Goal: Task Accomplishment & Management: Manage account settings

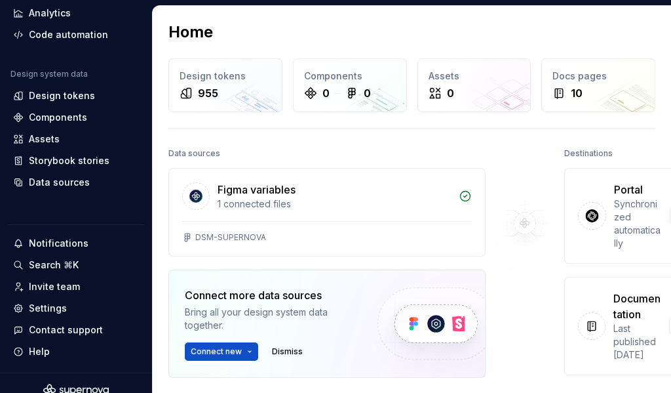
scroll to position [106, 0]
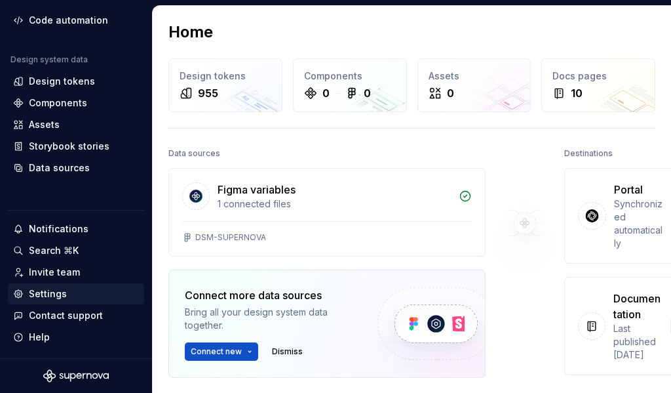
click at [52, 294] on div "Settings" at bounding box center [48, 293] width 38 height 13
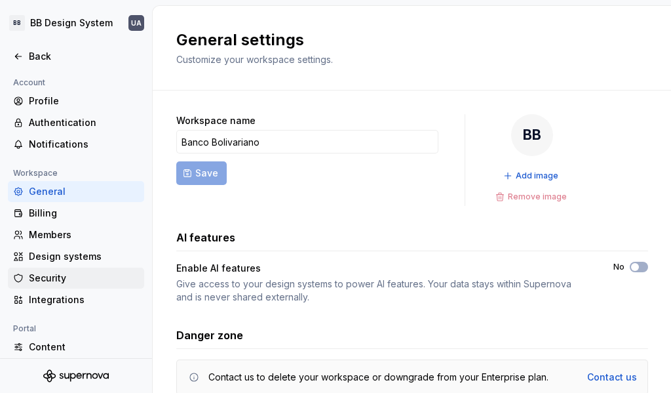
click at [49, 284] on div "Security" at bounding box center [76, 277] width 136 height 21
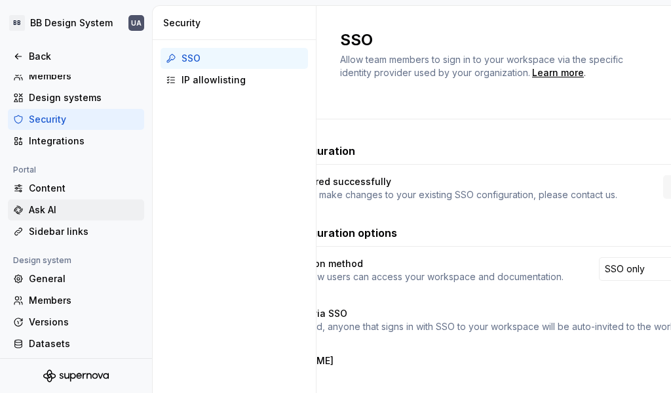
scroll to position [184, 0]
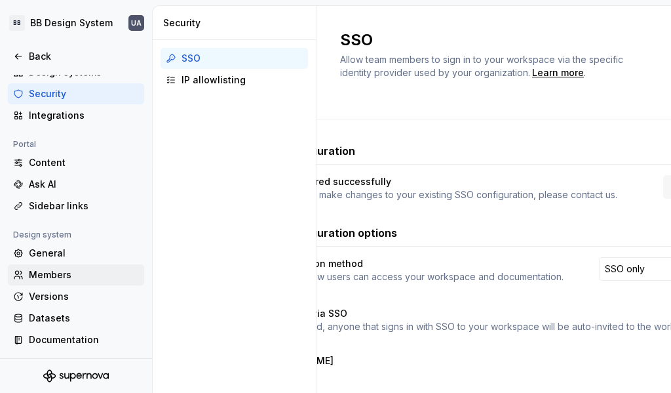
click at [36, 273] on div "Members" at bounding box center [84, 274] width 110 height 13
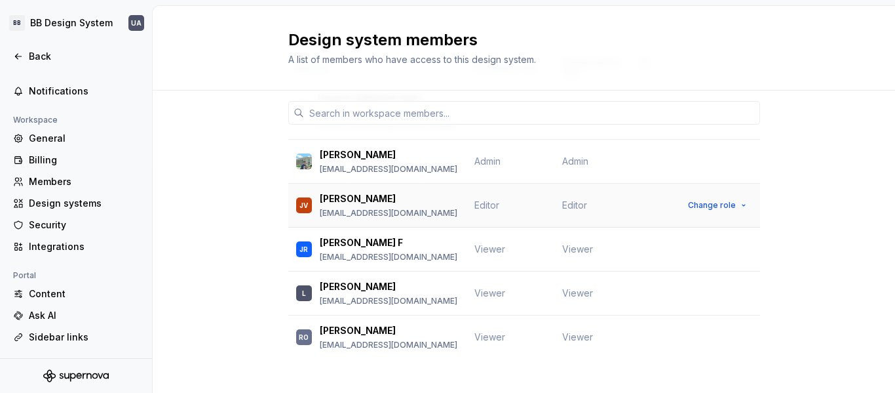
scroll to position [99, 0]
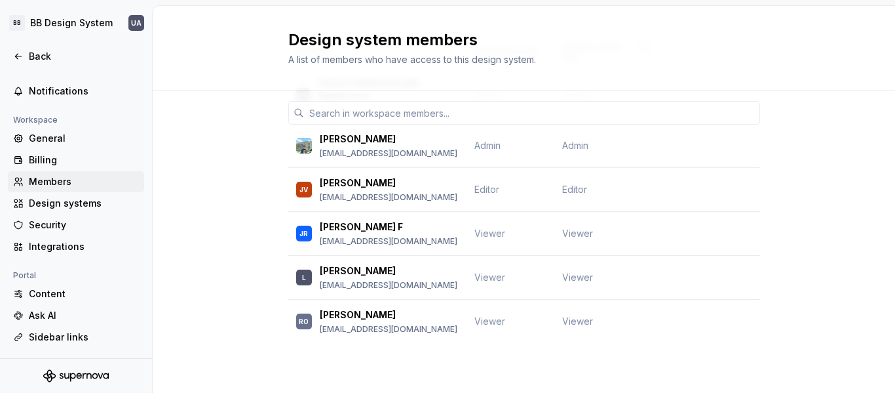
click at [48, 184] on div "Members" at bounding box center [84, 181] width 110 height 13
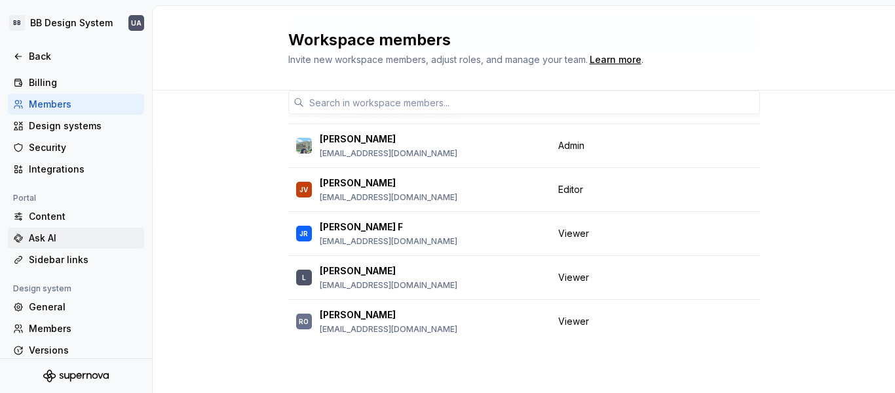
scroll to position [53, 0]
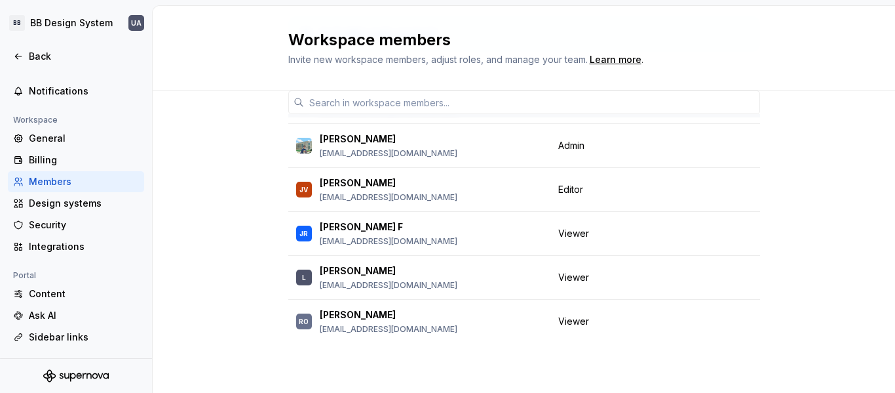
click at [47, 182] on div "Members" at bounding box center [84, 181] width 110 height 13
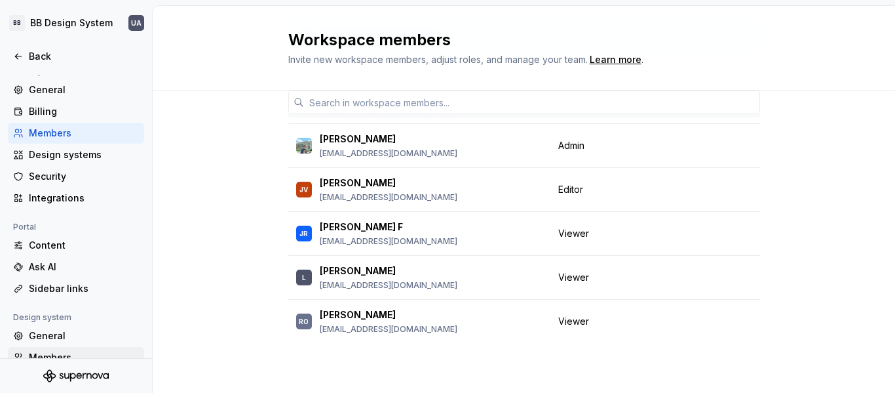
scroll to position [184, 0]
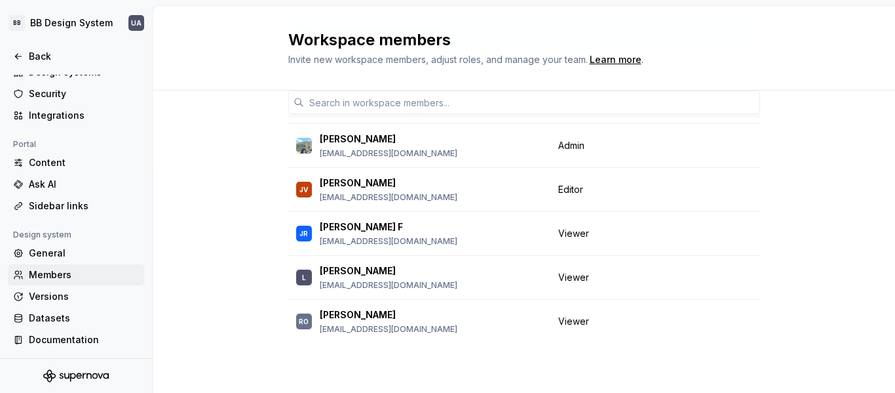
click at [54, 279] on div "Members" at bounding box center [84, 274] width 110 height 13
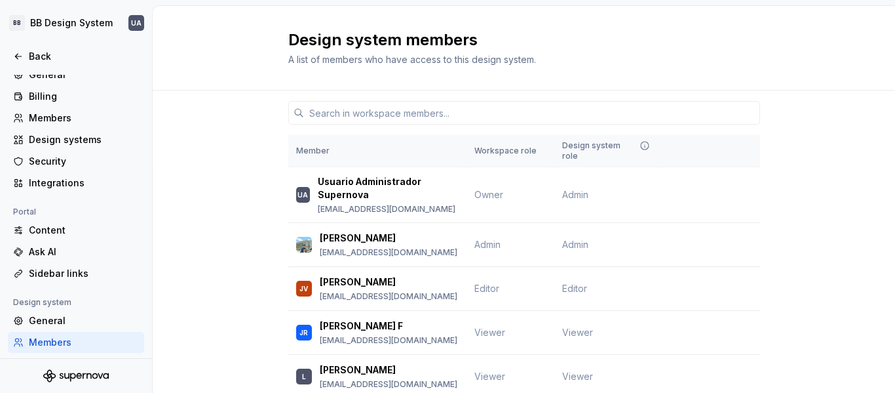
scroll to position [53, 0]
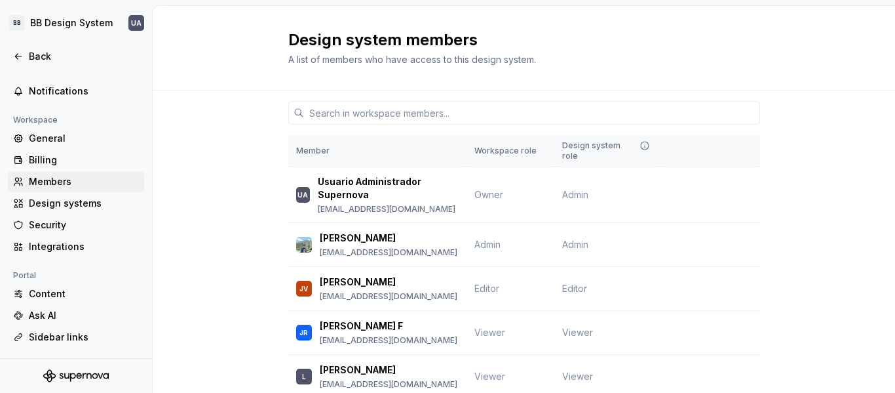
click at [49, 182] on div "Members" at bounding box center [84, 181] width 110 height 13
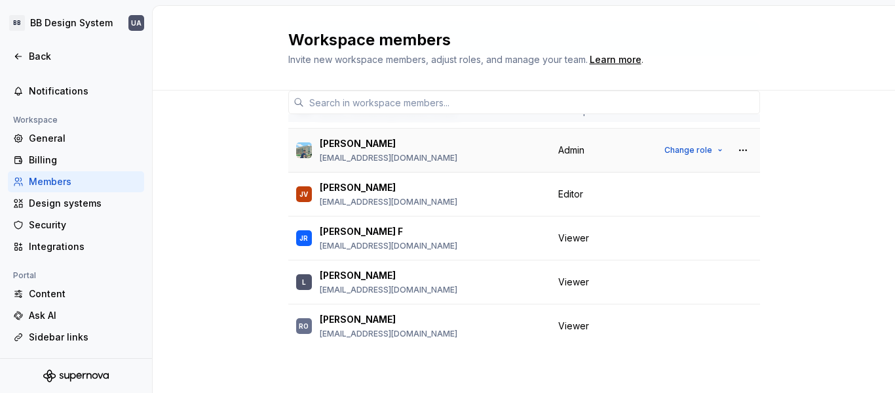
scroll to position [85, 0]
